Goal: Task Accomplishment & Management: Manage account settings

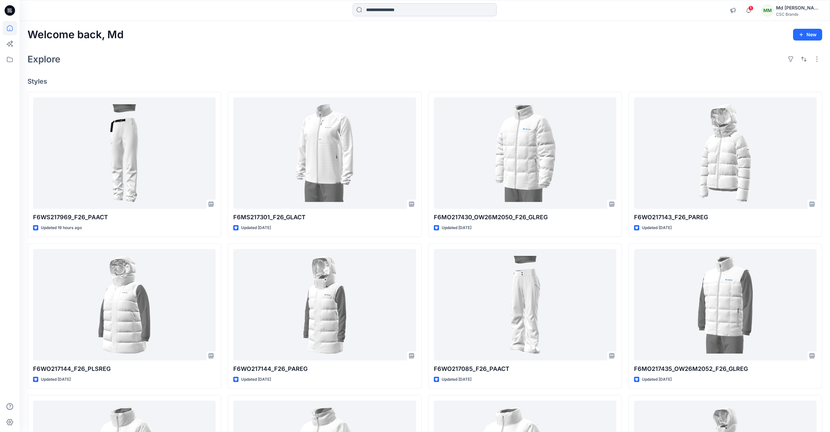
click at [383, 7] on input at bounding box center [425, 9] width 144 height 13
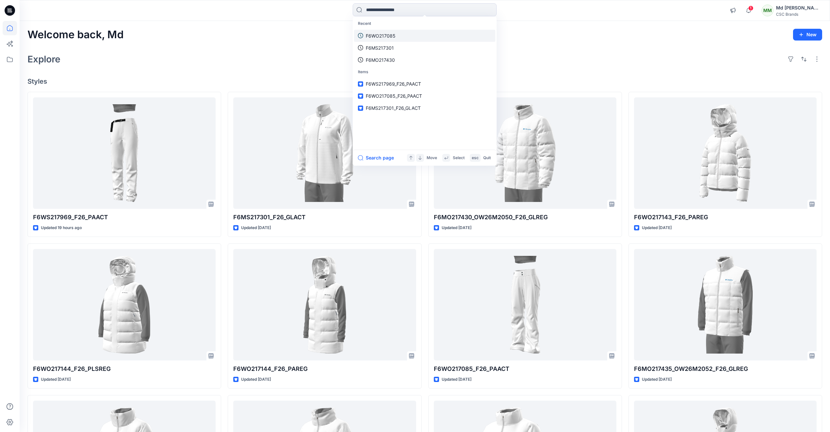
click at [389, 35] on p "F6WO217085" at bounding box center [381, 35] width 30 height 7
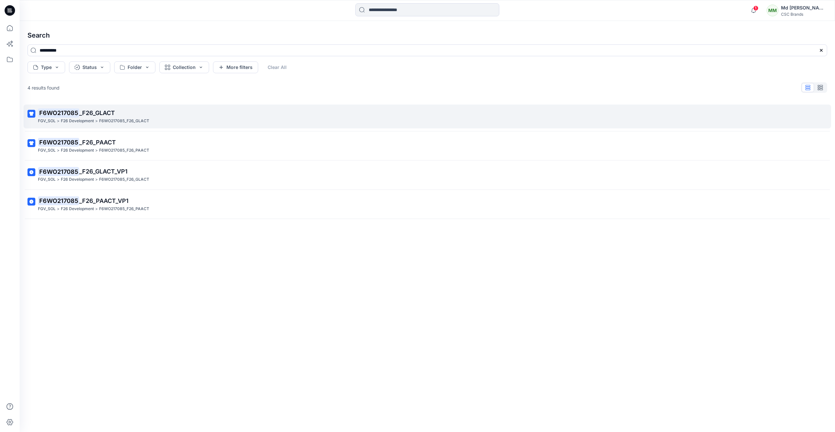
click at [110, 121] on p "F6WO217085_F26_GLACT" at bounding box center [124, 121] width 50 height 7
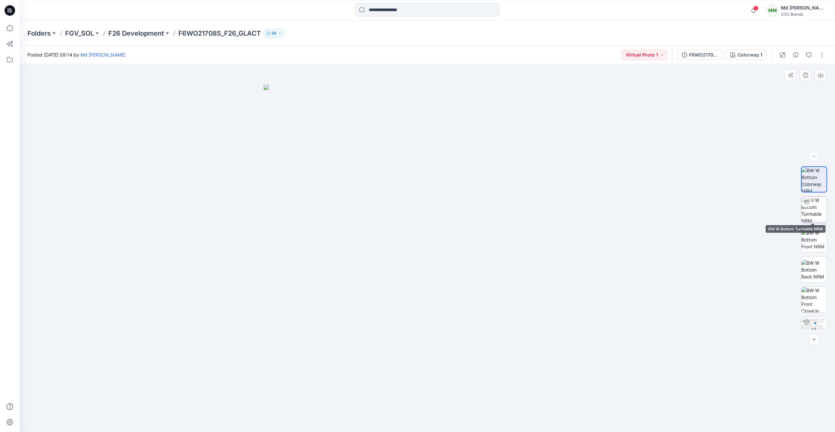
click at [817, 205] on img at bounding box center [814, 210] width 26 height 26
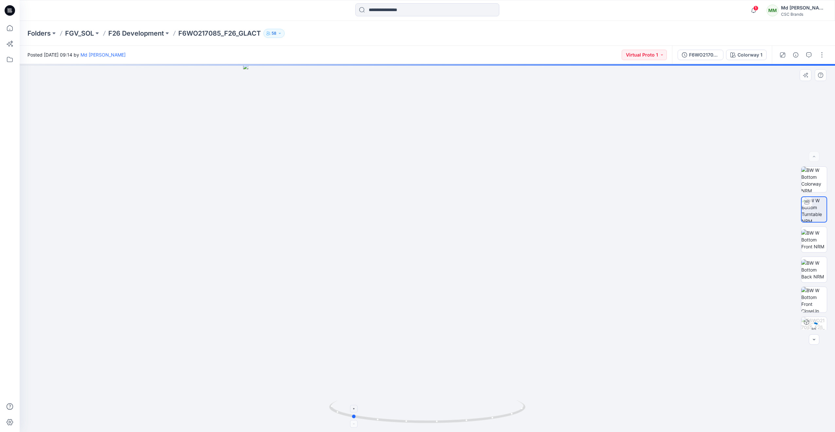
drag, startPoint x: 479, startPoint y: 422, endPoint x: 403, endPoint y: 412, distance: 76.5
click at [403, 412] on icon at bounding box center [428, 413] width 198 height 25
drag, startPoint x: 477, startPoint y: 423, endPoint x: 412, endPoint y: 417, distance: 65.0
click at [412, 417] on icon at bounding box center [428, 413] width 198 height 25
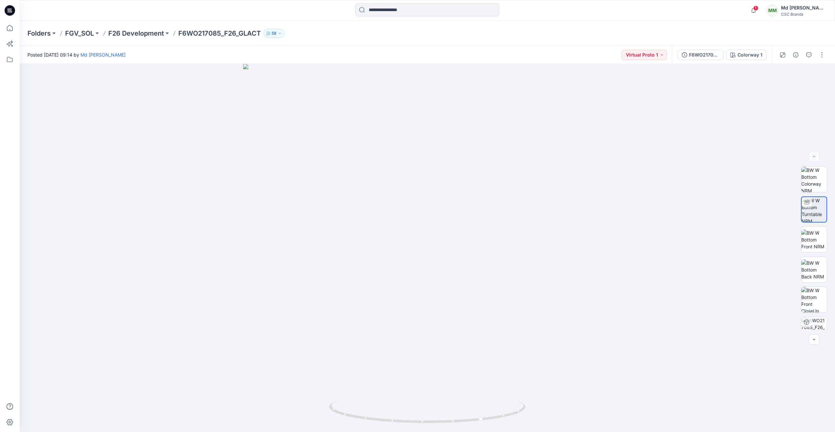
click at [11, 11] on icon at bounding box center [11, 11] width 2 height 0
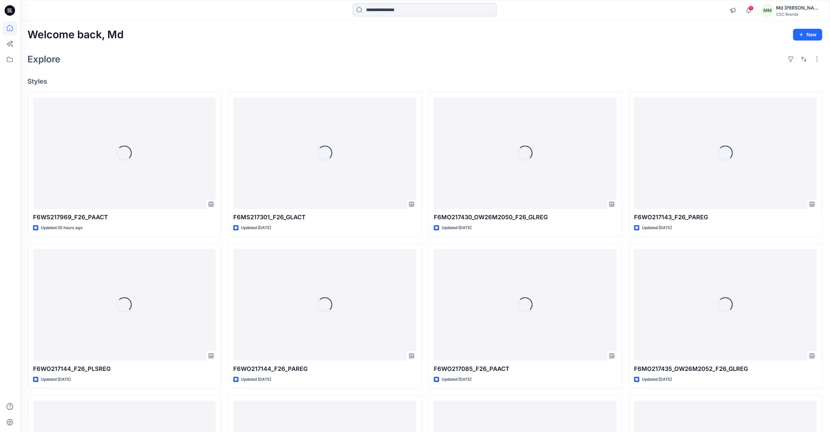
click at [404, 10] on input at bounding box center [425, 9] width 144 height 13
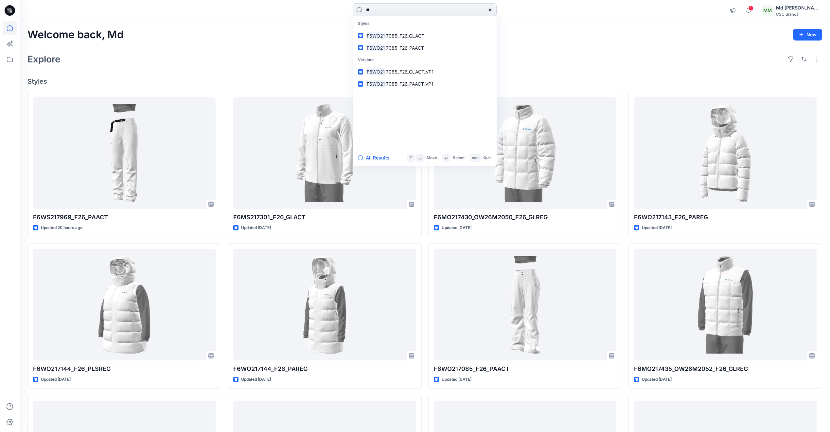
type input "*"
type input "**********"
click at [405, 35] on span "_F26_GLREG" at bounding box center [410, 36] width 26 height 6
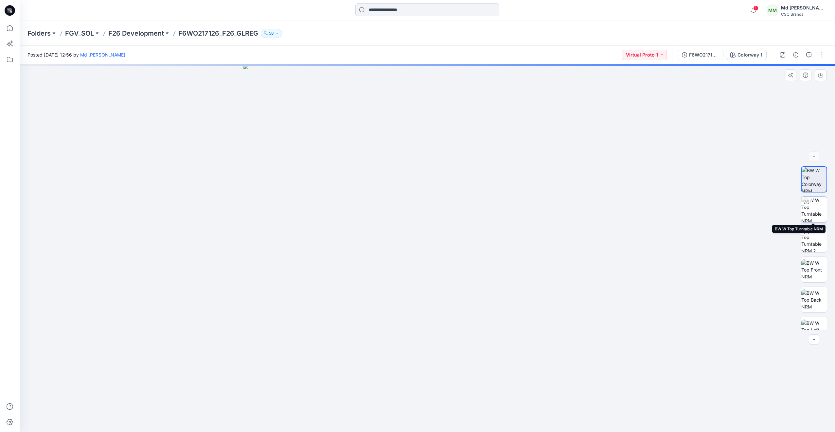
click at [817, 212] on img at bounding box center [814, 210] width 26 height 26
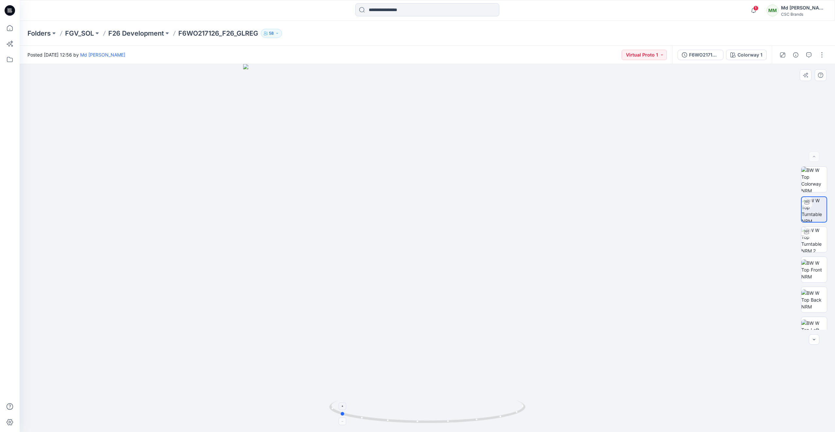
drag, startPoint x: 506, startPoint y: 423, endPoint x: 418, endPoint y: 411, distance: 88.5
click at [418, 411] on icon at bounding box center [428, 413] width 198 height 25
click at [12, 5] on icon at bounding box center [10, 10] width 10 height 21
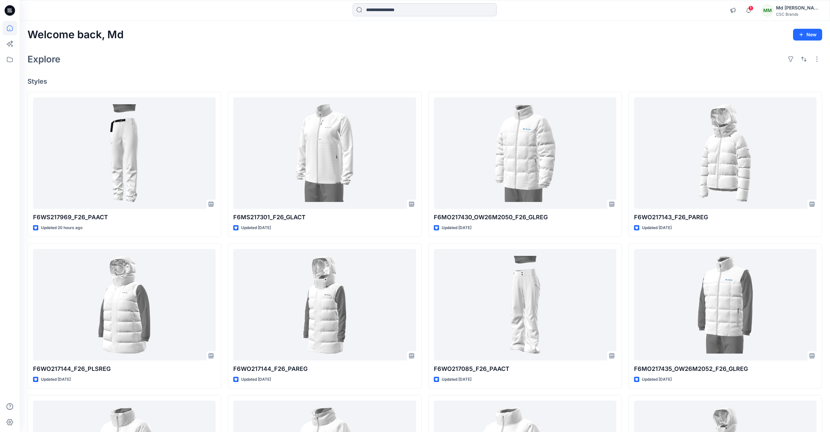
click at [381, 14] on input at bounding box center [425, 9] width 144 height 13
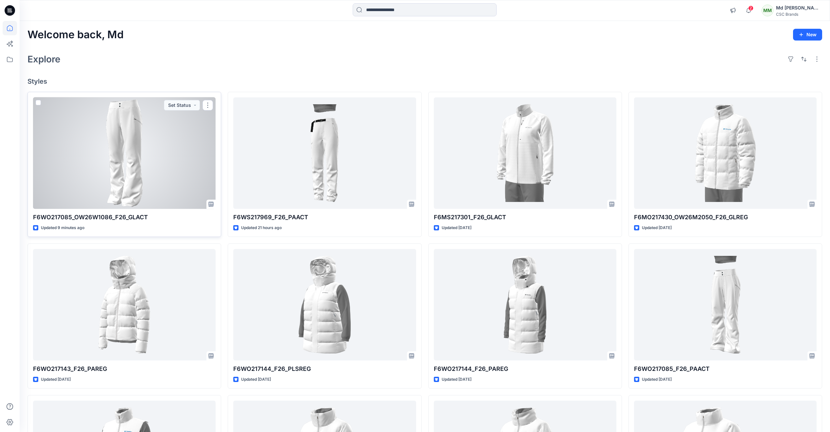
click at [146, 150] on div at bounding box center [124, 153] width 183 height 112
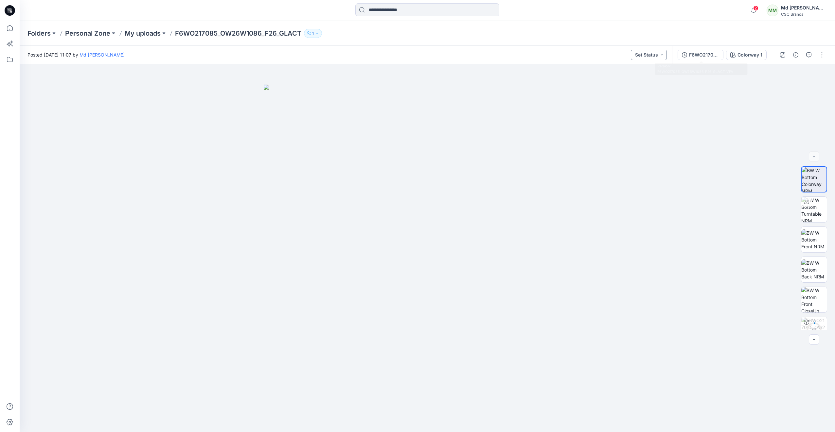
click at [661, 54] on button "Set Status" at bounding box center [649, 55] width 36 height 10
click at [634, 131] on p "F/A Virtual" at bounding box center [633, 128] width 22 height 9
click at [719, 56] on div "F6WO217085_OW26W1086_F26_GLACT_VFA" at bounding box center [704, 54] width 30 height 7
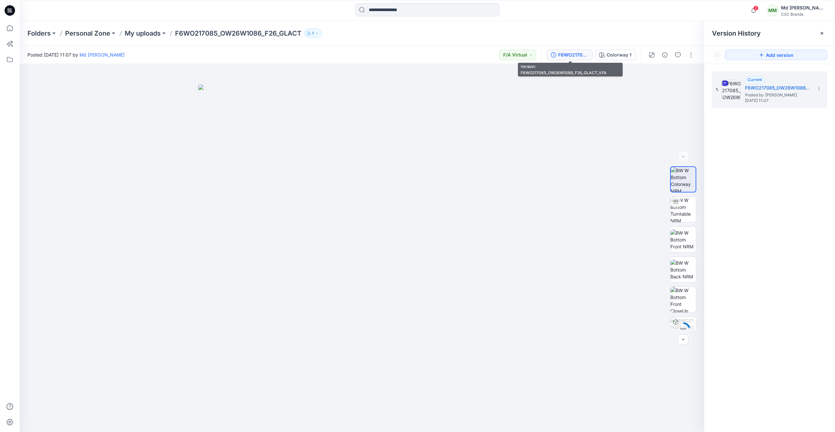
click at [584, 53] on div "F6WO217085_OW26W1086_F26_GLACT_VFA" at bounding box center [573, 54] width 30 height 7
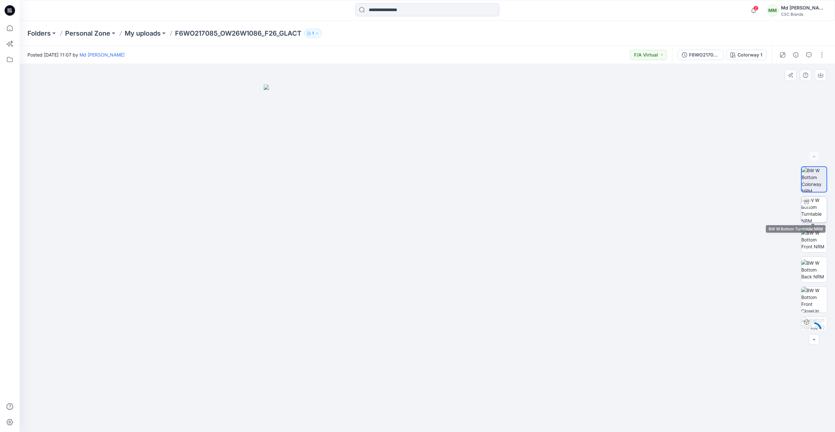
click at [819, 205] on img at bounding box center [814, 210] width 26 height 26
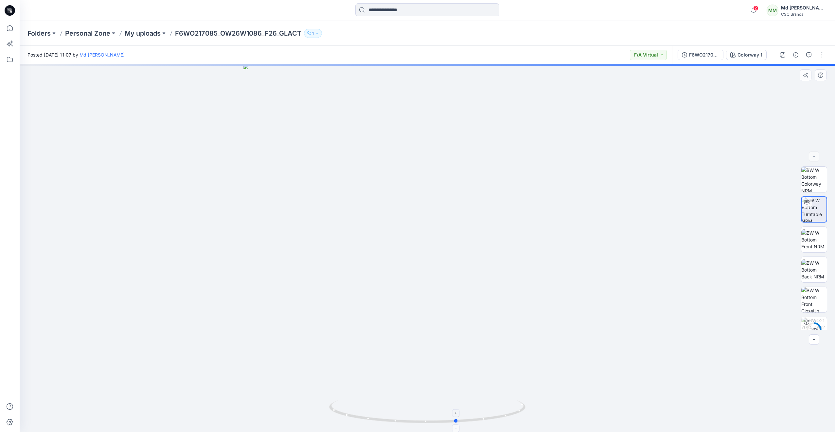
drag, startPoint x: 495, startPoint y: 417, endPoint x: 525, endPoint y: 405, distance: 32.3
click at [525, 405] on icon at bounding box center [428, 413] width 198 height 25
click at [818, 55] on button "button" at bounding box center [822, 55] width 10 height 10
click at [789, 90] on button "Edit" at bounding box center [794, 88] width 60 height 12
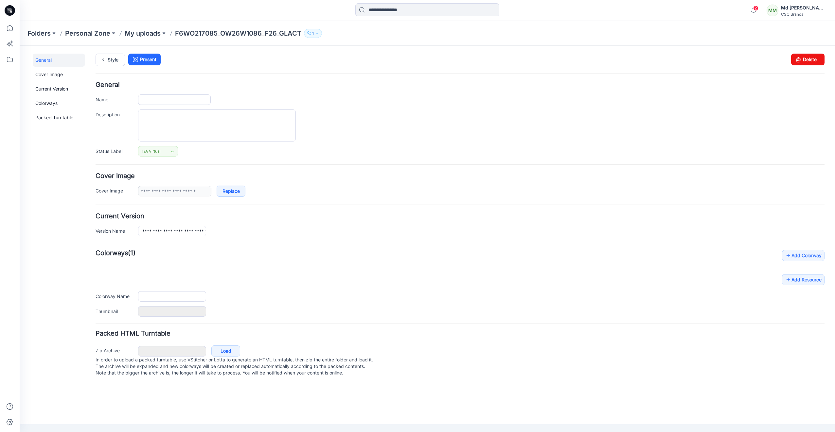
type input "**********"
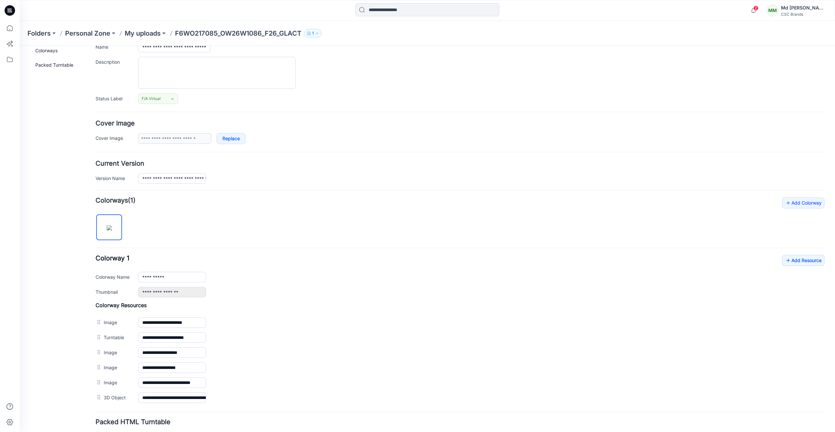
scroll to position [101, 0]
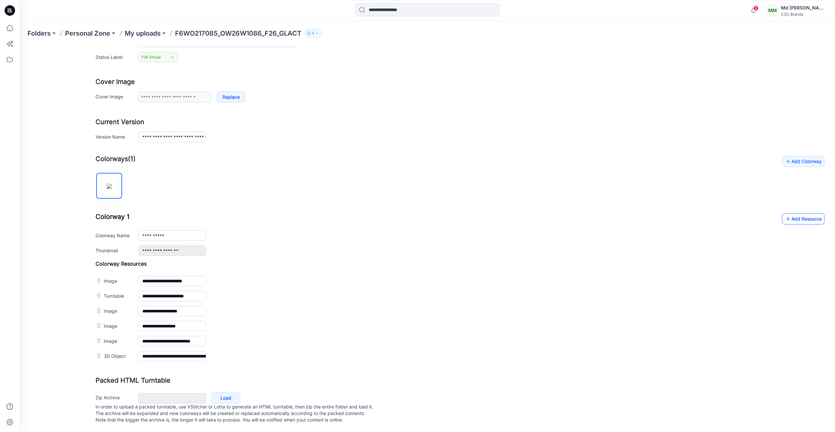
click at [801, 214] on link "Add Resource" at bounding box center [803, 219] width 43 height 11
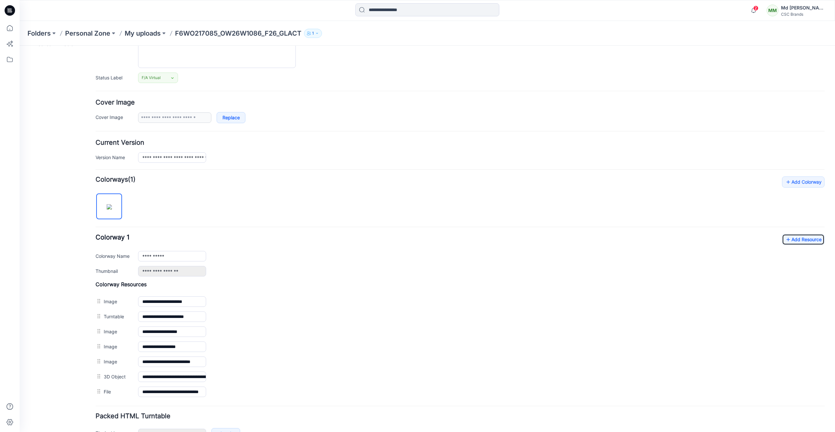
scroll to position [0, 0]
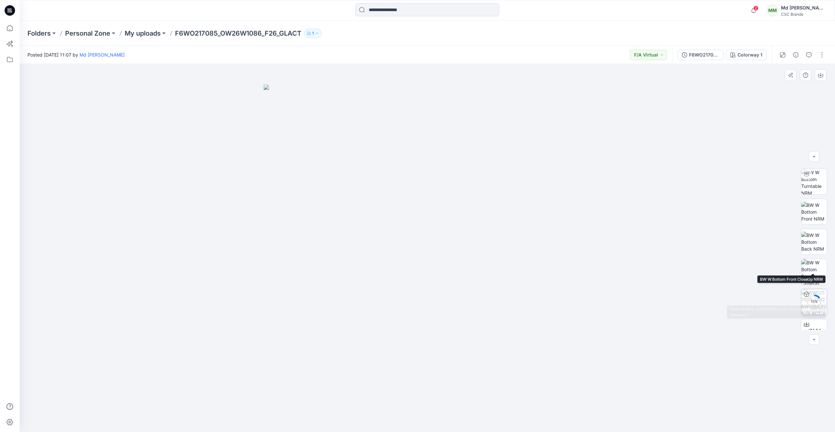
scroll to position [43, 0]
